Goal: Navigation & Orientation: Go to known website

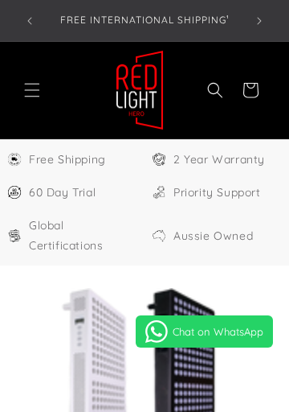
select select "**"
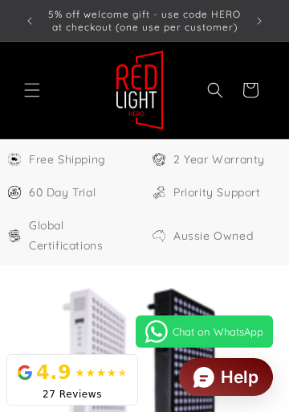
scroll to position [0, 622]
